Goal: Task Accomplishment & Management: Complete application form

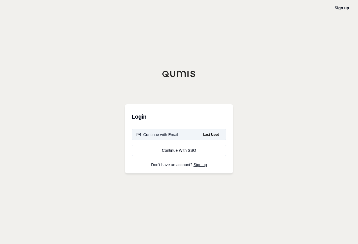
click at [156, 136] on div "Continue with Email" at bounding box center [157, 135] width 42 height 6
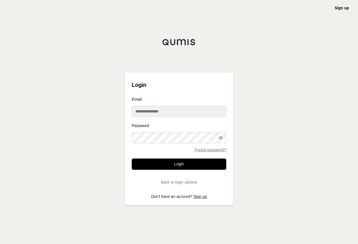
type input "**********"
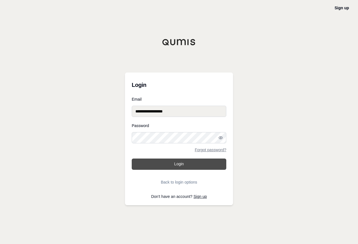
click at [182, 164] on button "Login" at bounding box center [179, 164] width 95 height 11
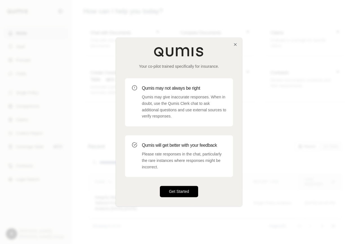
click at [181, 190] on button "Get Started" at bounding box center [179, 191] width 38 height 11
